Goal: Information Seeking & Learning: Understand process/instructions

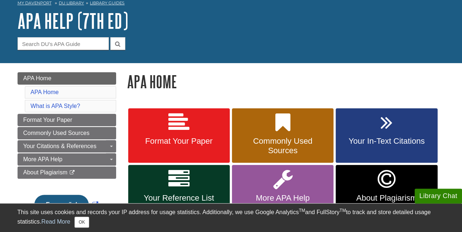
scroll to position [73, 0]
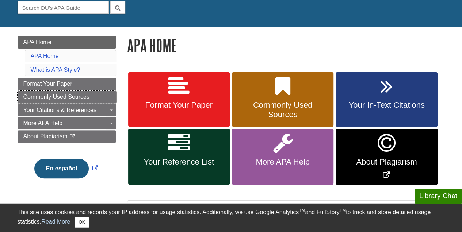
click at [96, 93] on link "Commonly Used Sources" at bounding box center [67, 97] width 99 height 12
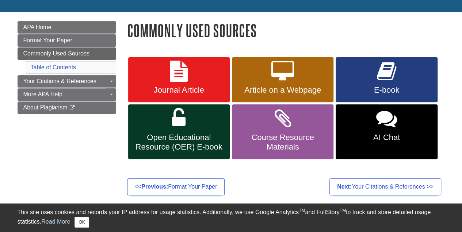
scroll to position [109, 0]
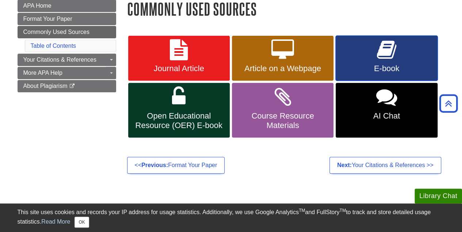
click at [392, 58] on icon at bounding box center [386, 49] width 19 height 21
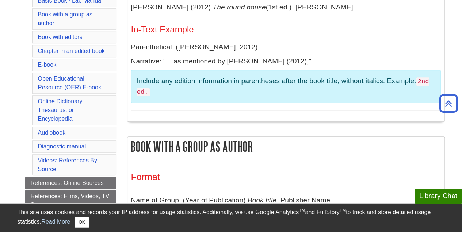
scroll to position [210, 0]
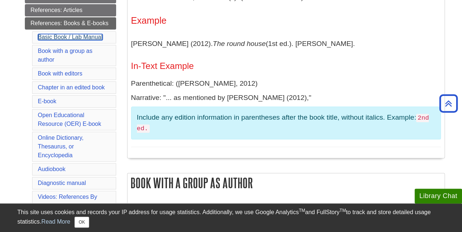
click at [45, 36] on link "Basic Book / Lab Manual" at bounding box center [70, 37] width 65 height 6
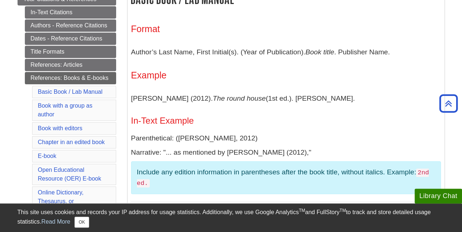
scroll to position [144, 0]
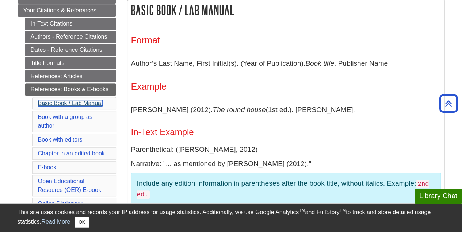
click at [62, 100] on link "Basic Book / Lab Manual" at bounding box center [70, 103] width 65 height 6
